Goal: Task Accomplishment & Management: Complete application form

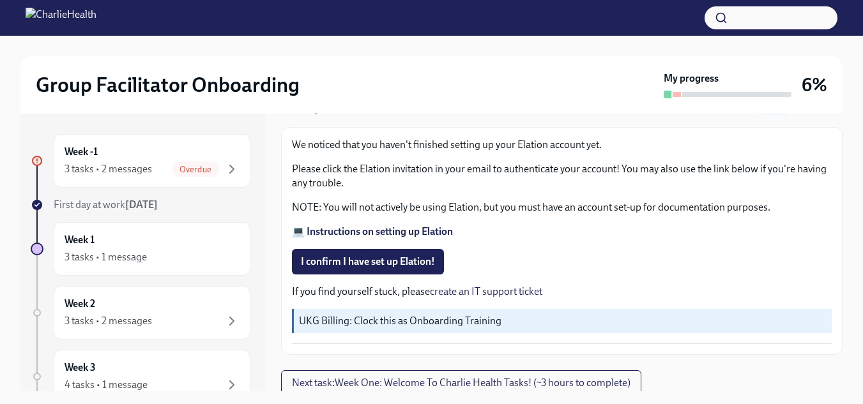
scroll to position [66, 0]
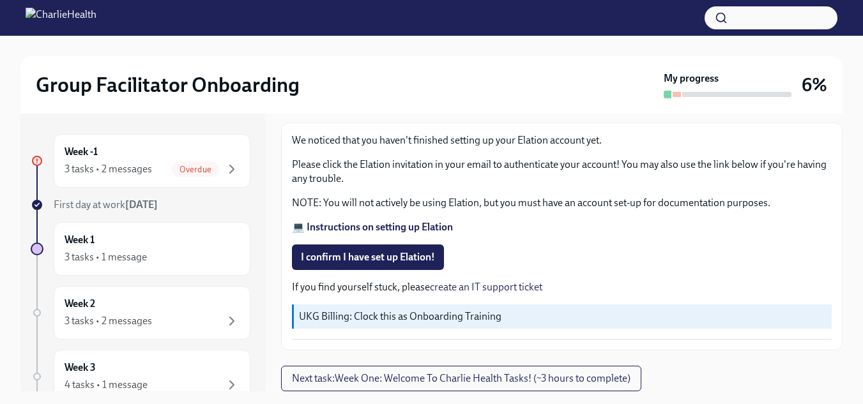
click at [420, 225] on strong "💻 Instructions on setting up Elation" at bounding box center [372, 227] width 161 height 12
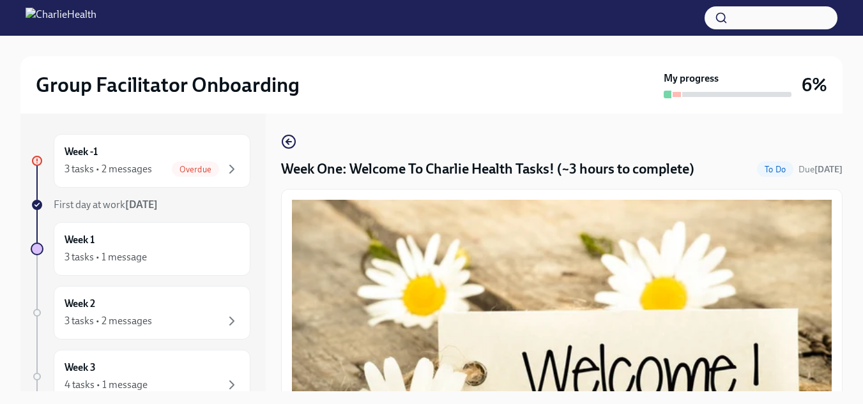
click at [742, 15] on button "button" at bounding box center [770, 17] width 133 height 23
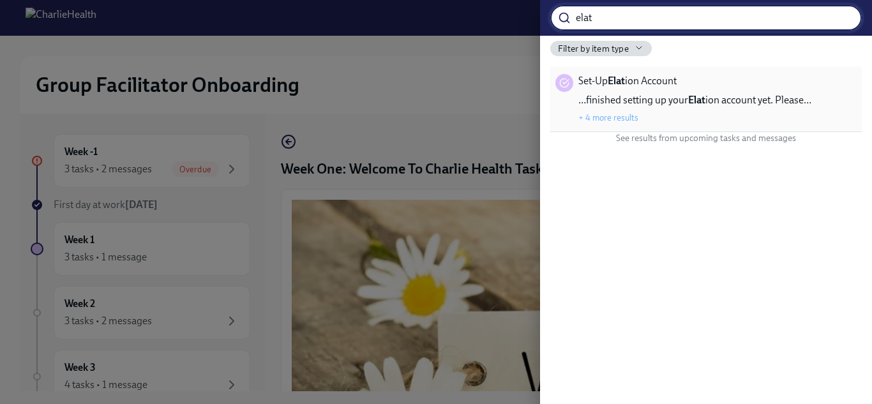
type input "elat"
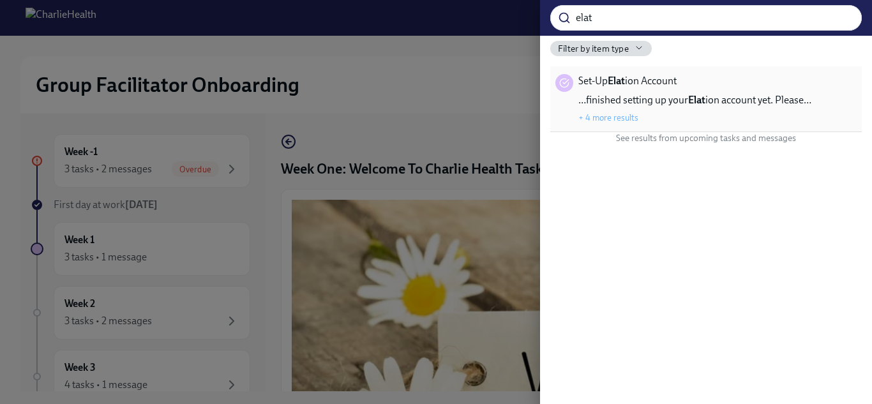
click at [667, 77] on span "Set-Up Elat ion Account" at bounding box center [628, 81] width 98 height 14
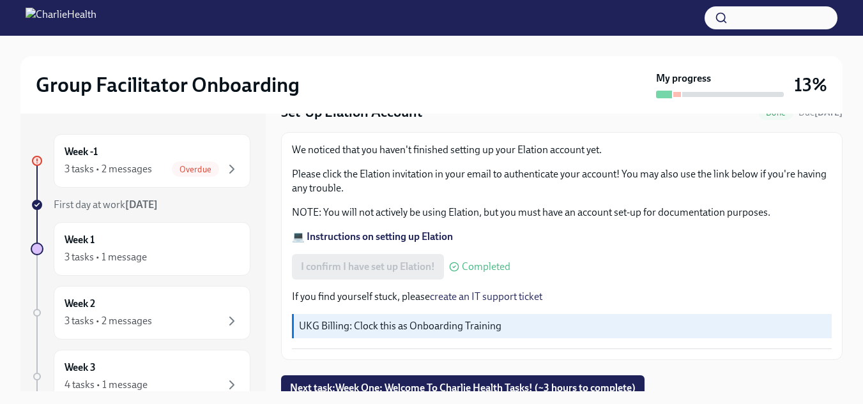
scroll to position [66, 0]
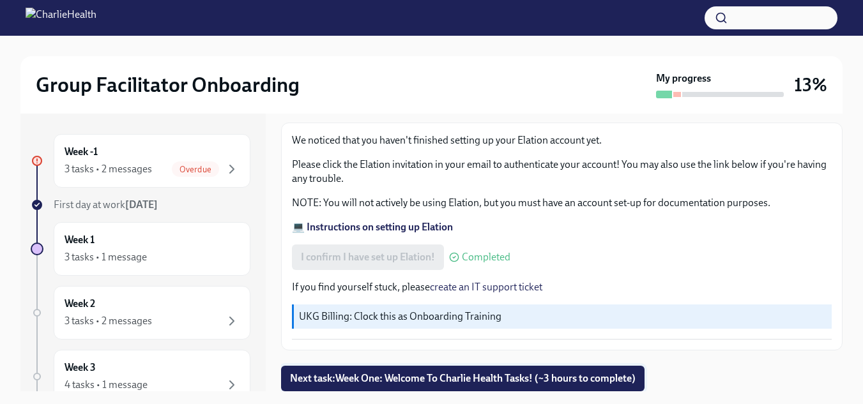
click at [423, 371] on button "Next task : Week One: Welcome To Charlie Health Tasks! (~3 hours to complete)" at bounding box center [462, 379] width 363 height 26
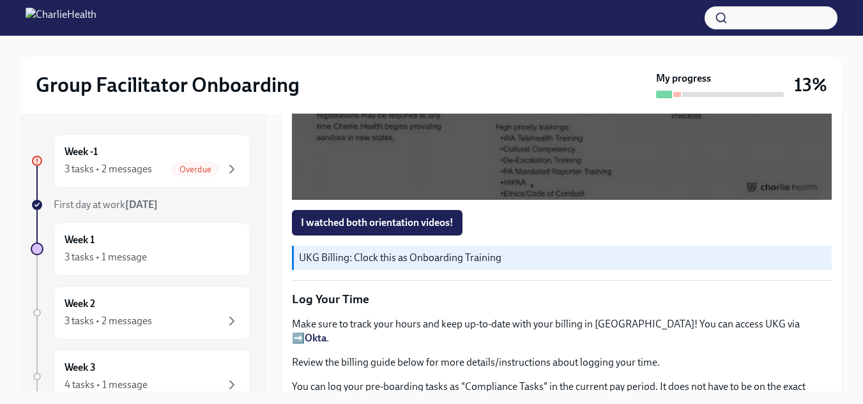
scroll to position [1143, 0]
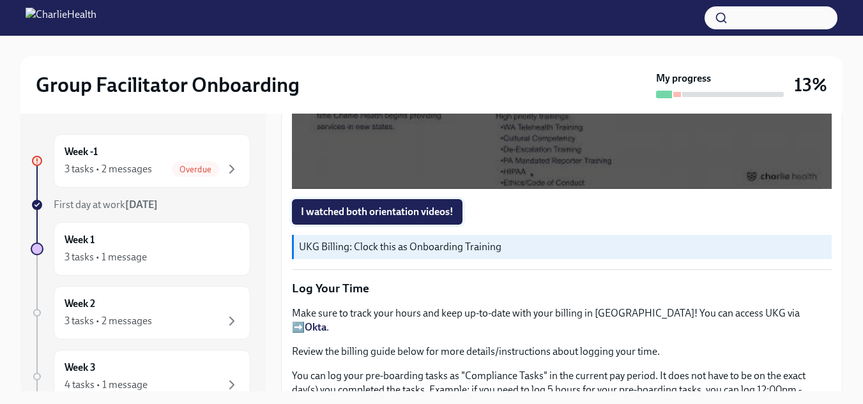
click at [418, 206] on span "I watched both orientation videos!" at bounding box center [377, 212] width 153 height 13
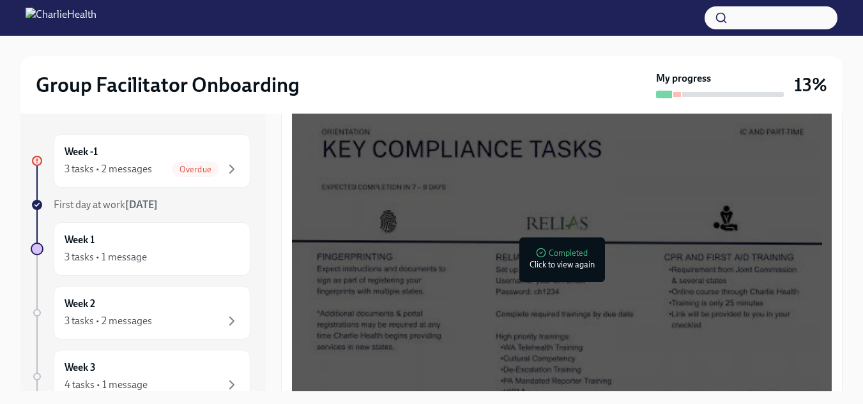
scroll to position [917, 0]
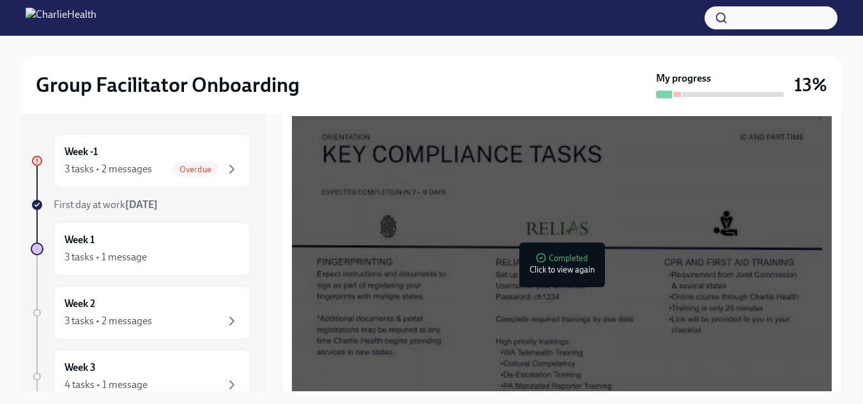
click at [558, 264] on div at bounding box center [559, 265] width 17 height 20
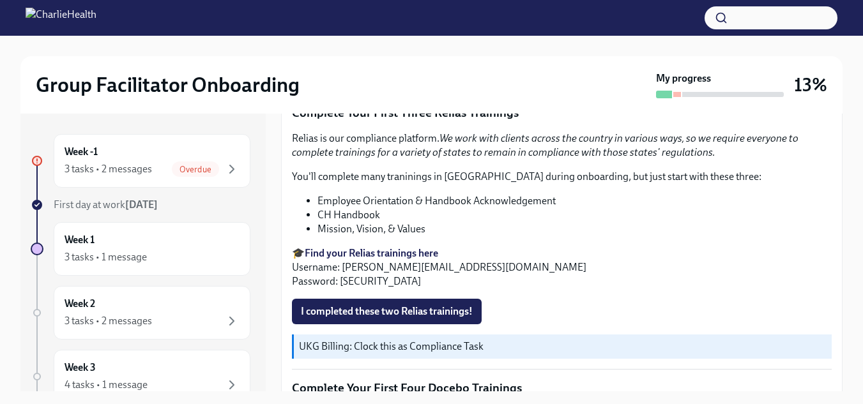
scroll to position [1511, 0]
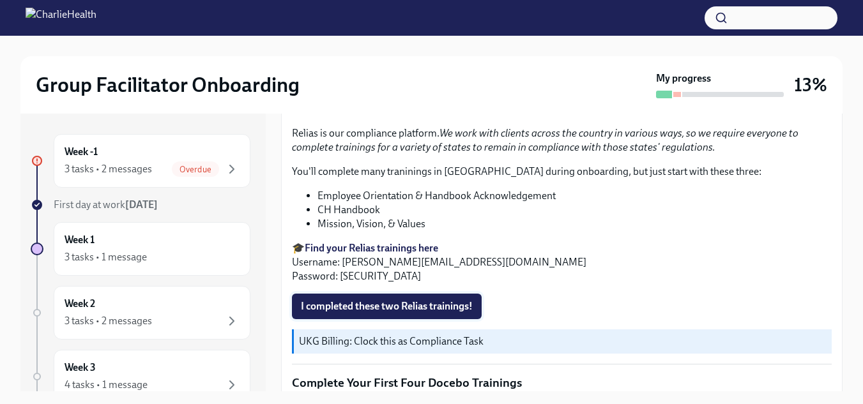
click at [452, 300] on span "I completed these two Relias trainings!" at bounding box center [387, 306] width 172 height 13
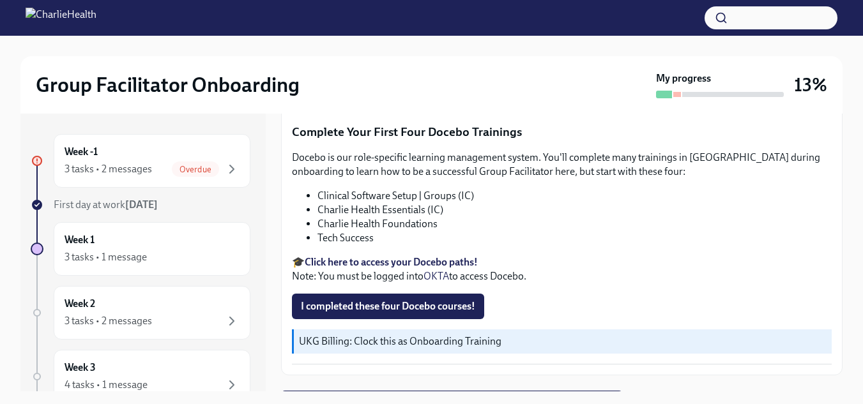
scroll to position [1767, 0]
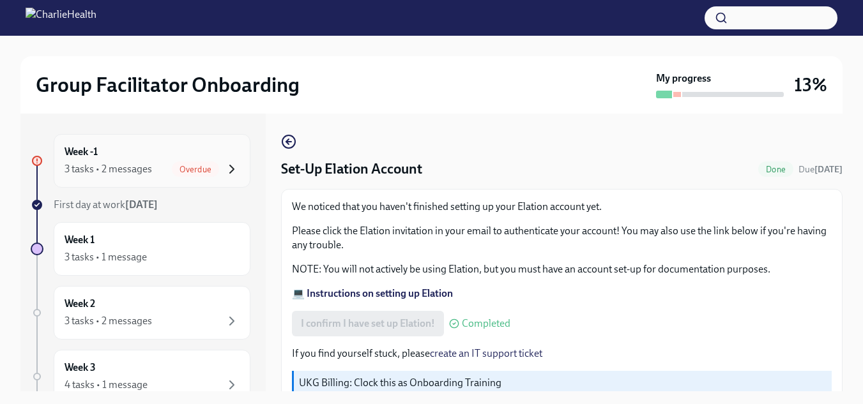
click at [224, 168] on icon "button" at bounding box center [231, 169] width 15 height 15
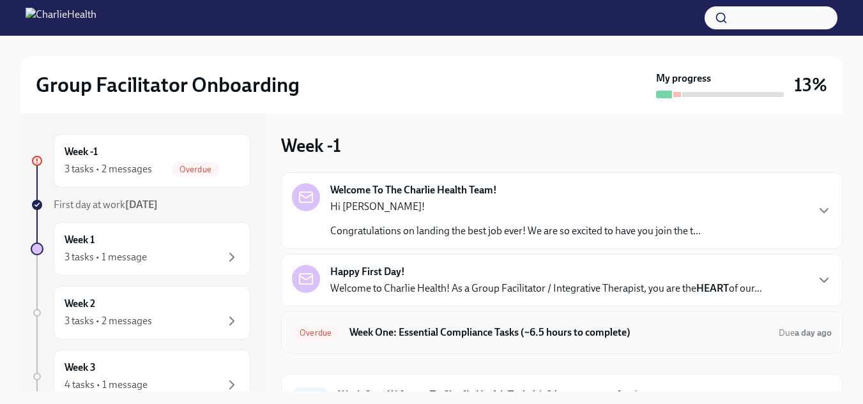
click at [575, 330] on h6 "Week One: Essential Compliance Tasks (~6.5 hours to complete)" at bounding box center [558, 333] width 419 height 14
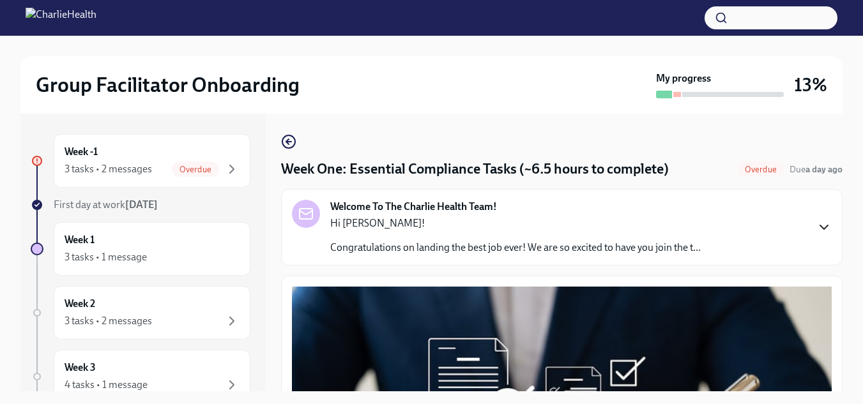
click at [820, 228] on icon "button" at bounding box center [824, 227] width 8 height 4
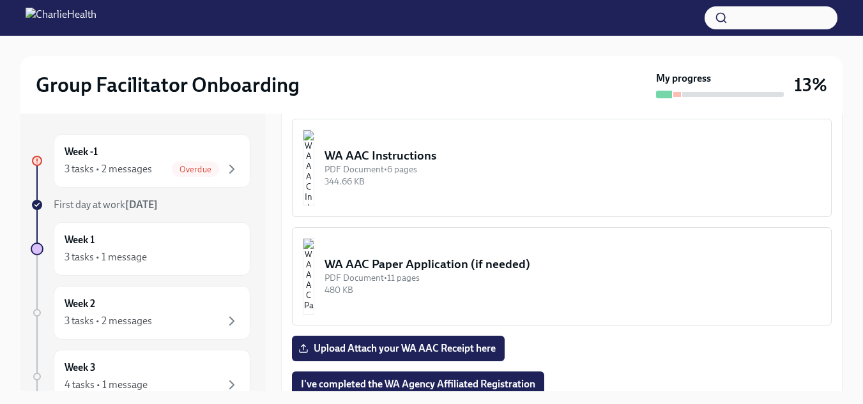
scroll to position [1576, 0]
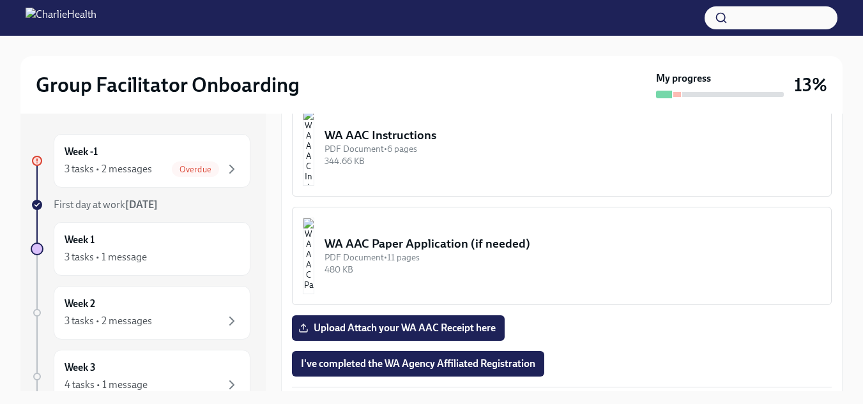
click at [342, 87] on strong "LINK for WA AAC" at bounding box center [343, 81] width 77 height 12
